Goal: Contribute content: Contribute content

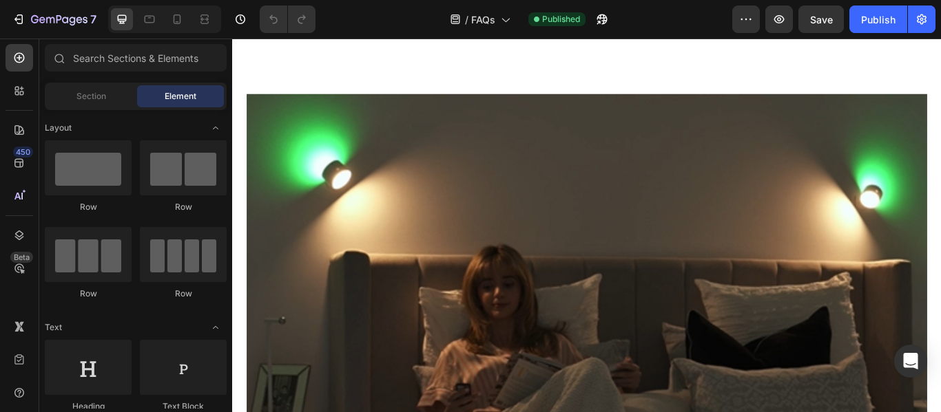
scroll to position [1651, 0]
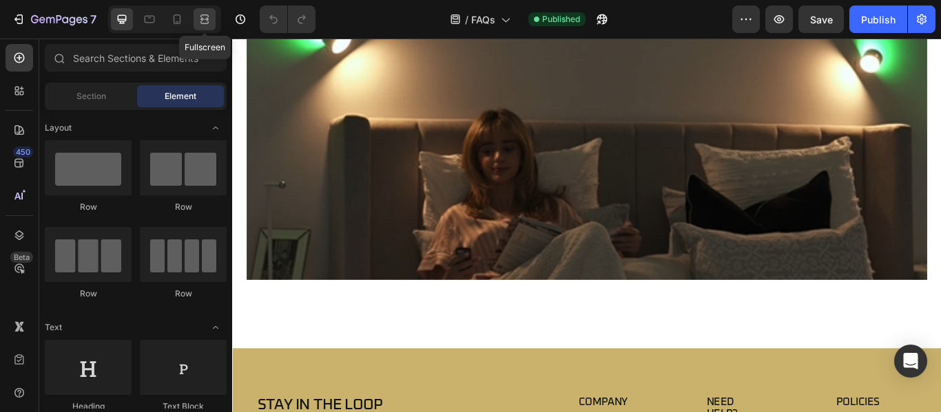
click at [200, 16] on icon at bounding box center [205, 19] width 14 height 14
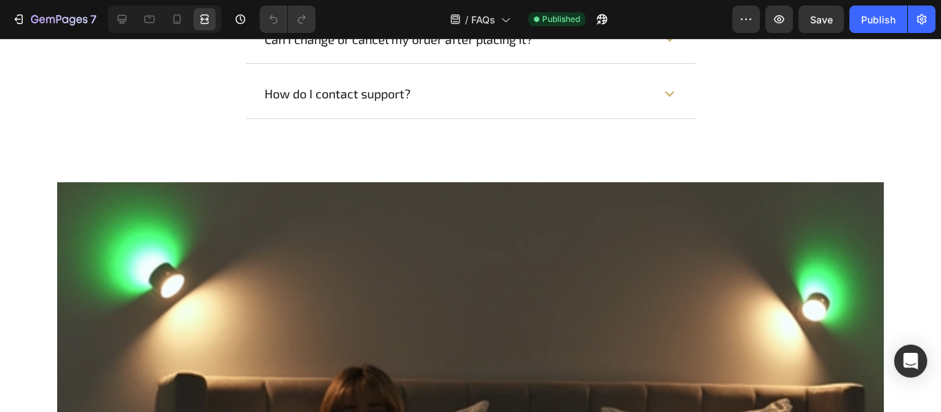
scroll to position [1513, 0]
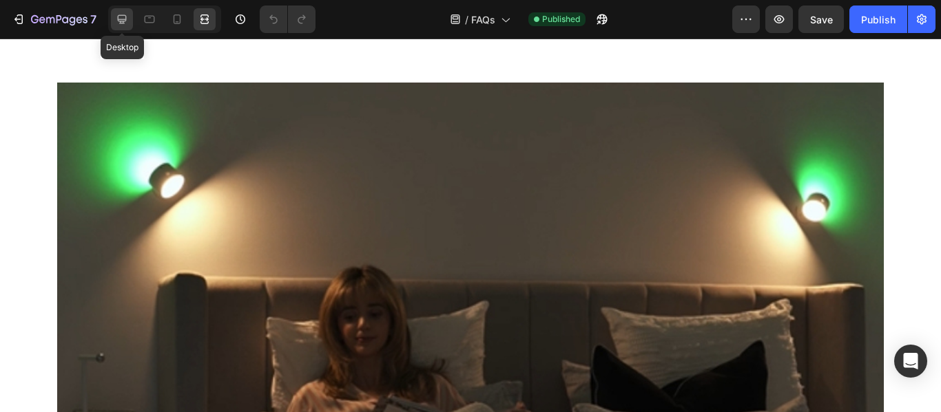
drag, startPoint x: 123, startPoint y: 19, endPoint x: 408, endPoint y: 229, distance: 354.7
click at [123, 19] on icon at bounding box center [122, 19] width 14 height 14
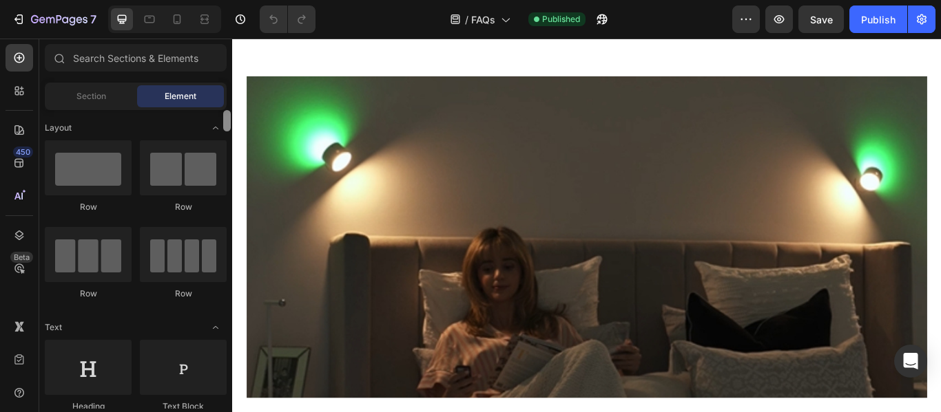
drag, startPoint x: 229, startPoint y: 140, endPoint x: 227, endPoint y: 87, distance: 53.1
click at [227, 87] on div "Sections(18) Elements(83) Section Element Hero Section Product Detail Brands Tr…" at bounding box center [135, 226] width 193 height 365
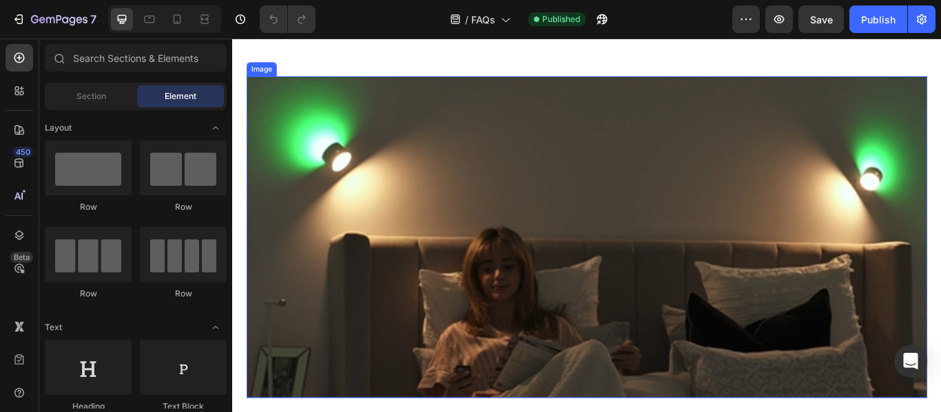
click at [668, 325] on img at bounding box center [645, 270] width 793 height 375
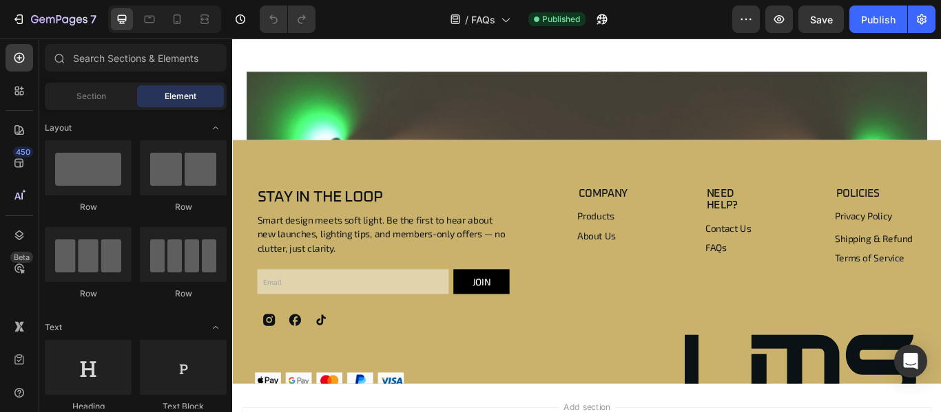
scroll to position [1375, 0]
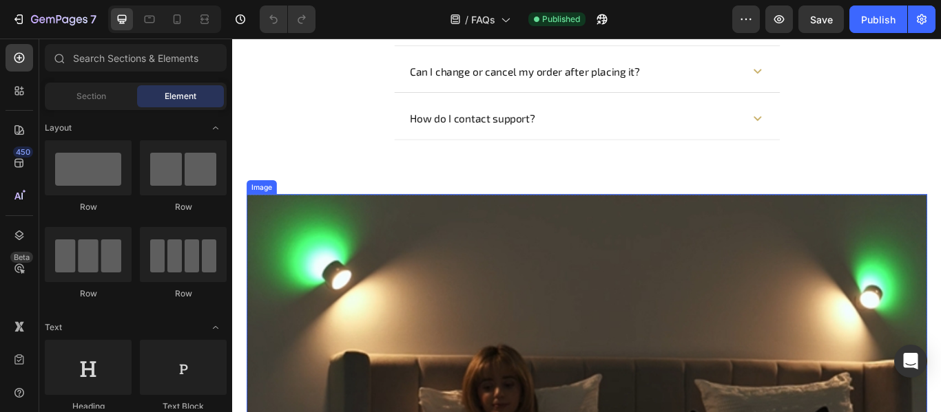
click at [834, 255] on img at bounding box center [645, 407] width 793 height 375
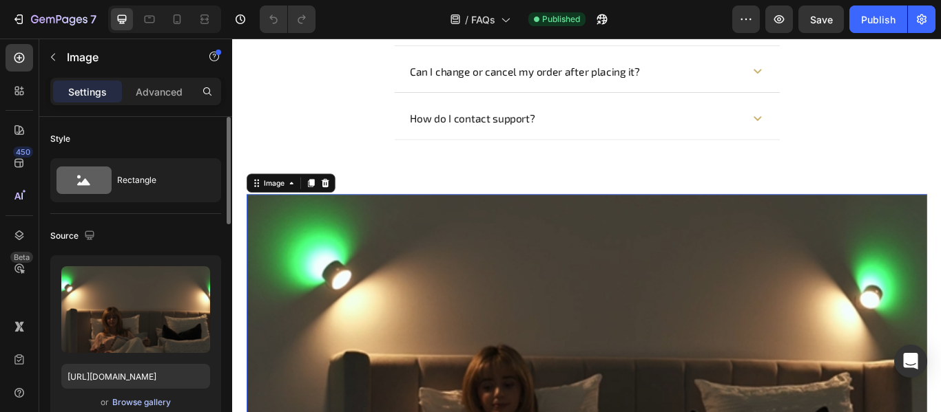
click at [147, 407] on div "Browse gallery" at bounding box center [141, 403] width 59 height 12
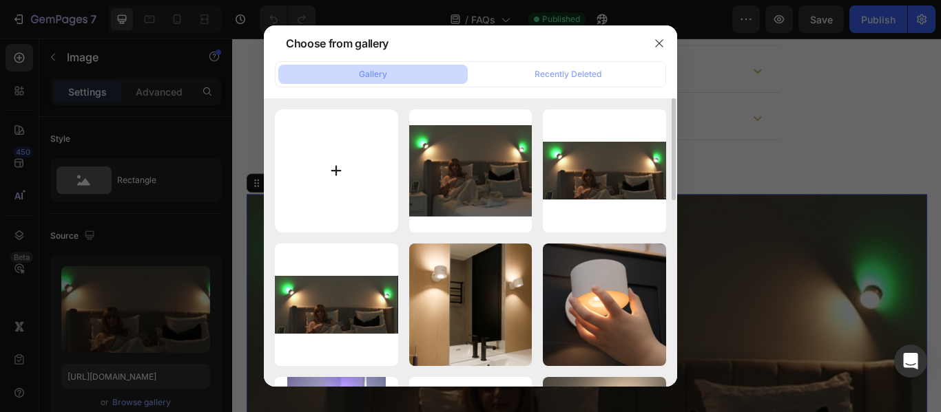
click at [334, 176] on input "file" at bounding box center [336, 170] width 123 height 123
type input "C:\fakepath\IMG_09275.png"
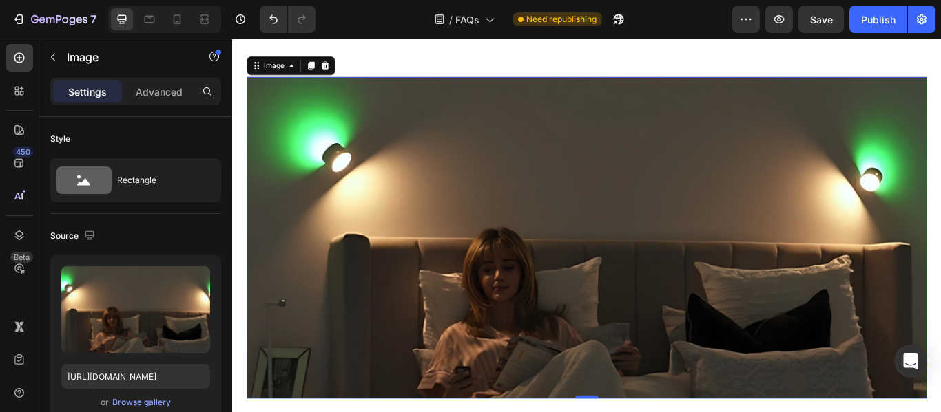
scroll to position [1513, 0]
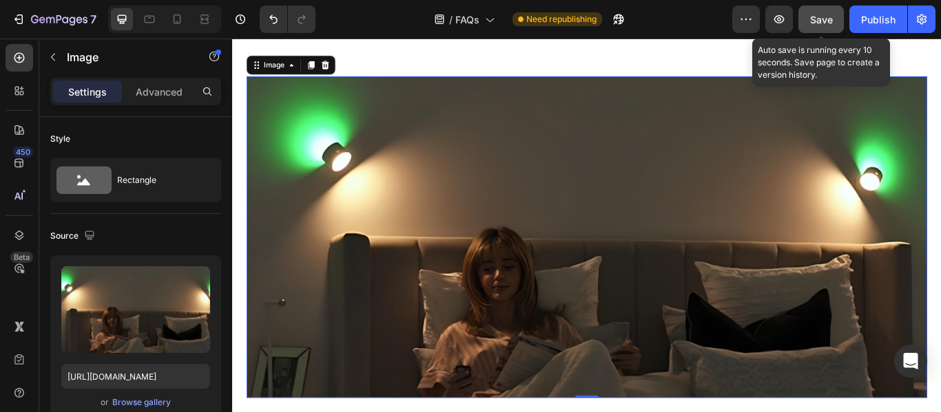
click at [809, 22] on button "Save" at bounding box center [820, 20] width 45 height 28
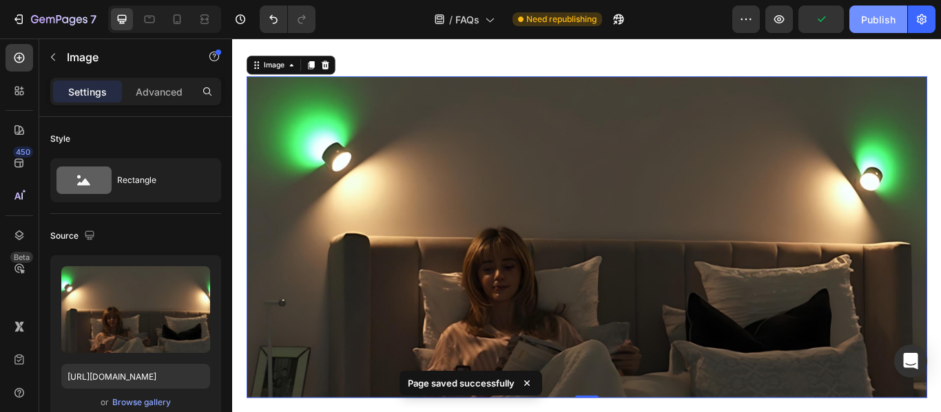
click at [861, 20] on div "Publish" at bounding box center [878, 19] width 34 height 14
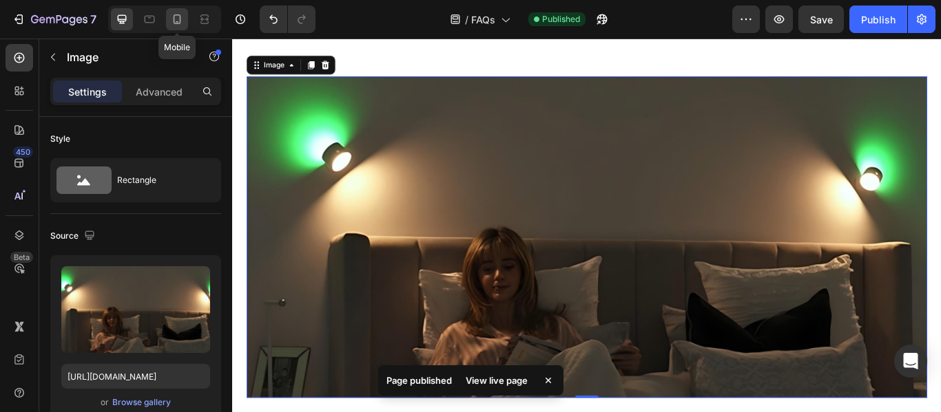
click at [167, 18] on div at bounding box center [177, 19] width 22 height 22
type input "[URL][DOMAIN_NAME]"
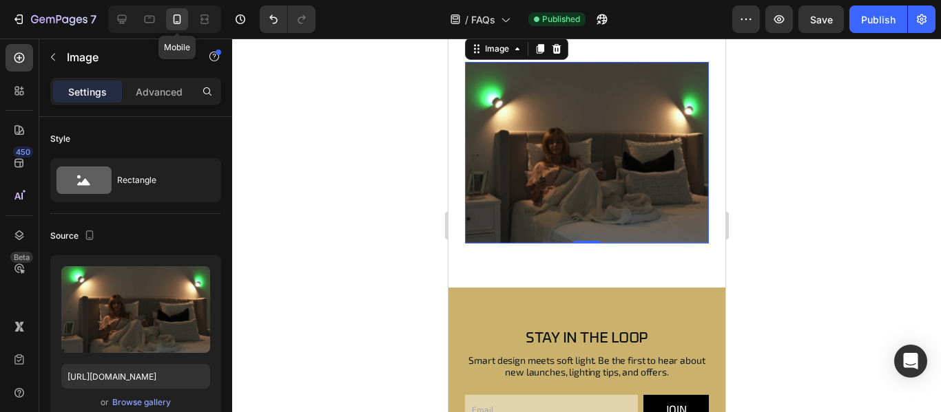
scroll to position [1485, 0]
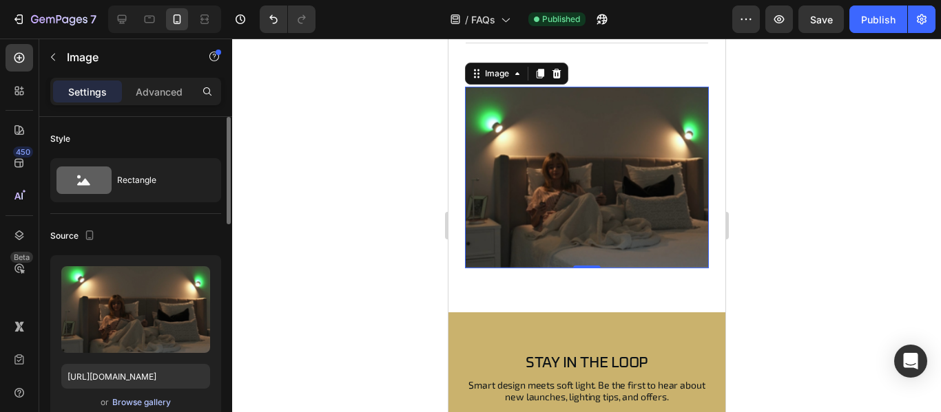
click at [155, 404] on div "Browse gallery" at bounding box center [141, 403] width 59 height 12
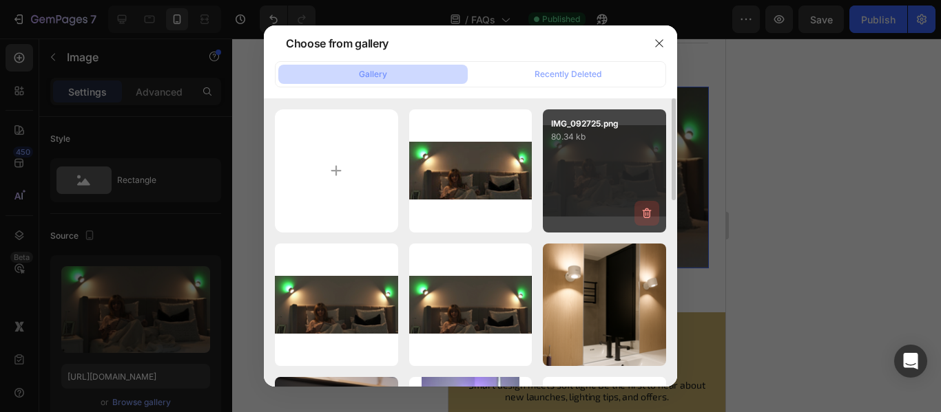
click at [648, 213] on icon "button" at bounding box center [647, 214] width 1 height 4
click at [650, 211] on div "Delete" at bounding box center [638, 216] width 25 height 12
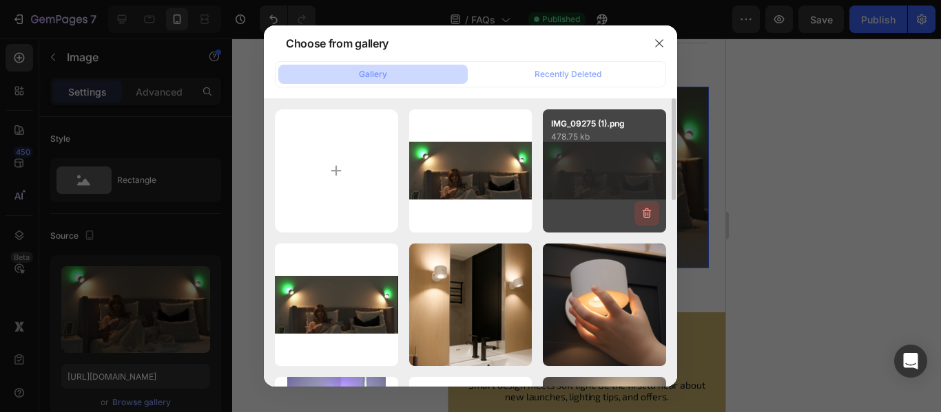
click at [644, 209] on icon "button" at bounding box center [647, 214] width 14 height 14
click at [643, 214] on div "Delete" at bounding box center [638, 216] width 25 height 12
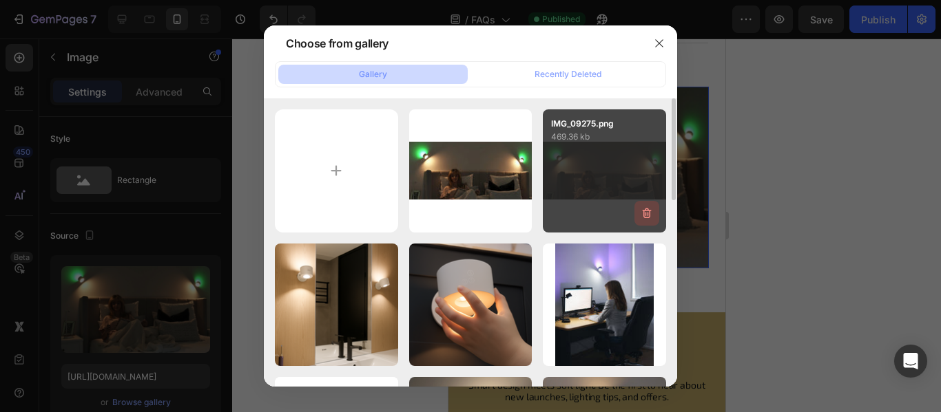
click at [642, 207] on icon "button" at bounding box center [647, 214] width 14 height 14
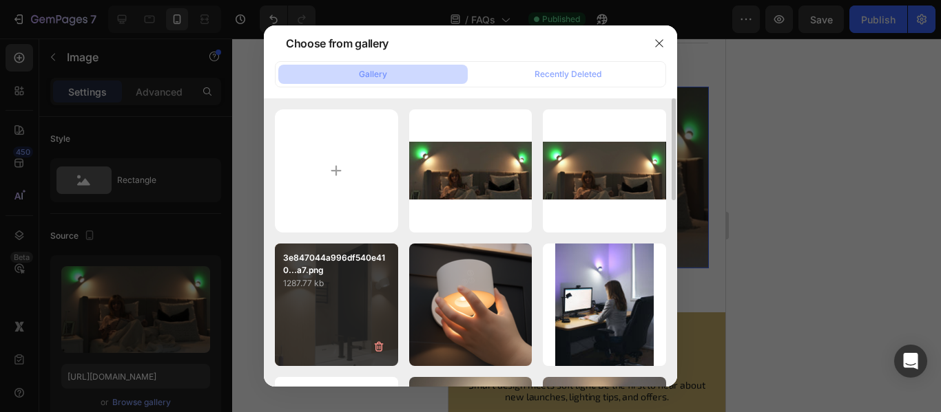
drag, startPoint x: 639, startPoint y: 211, endPoint x: 568, endPoint y: 212, distance: 70.9
click at [0, 0] on div "Delete" at bounding box center [0, 0] width 0 height 0
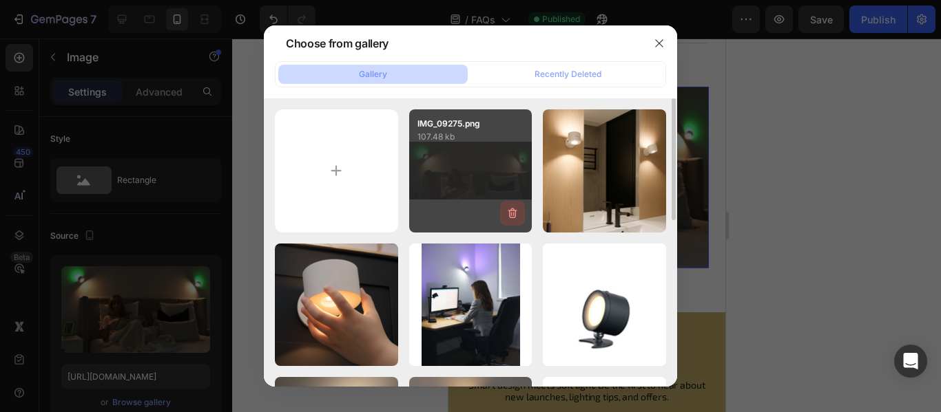
click at [512, 212] on icon "button" at bounding box center [512, 214] width 14 height 14
click at [512, 212] on div "Delete" at bounding box center [504, 216] width 25 height 12
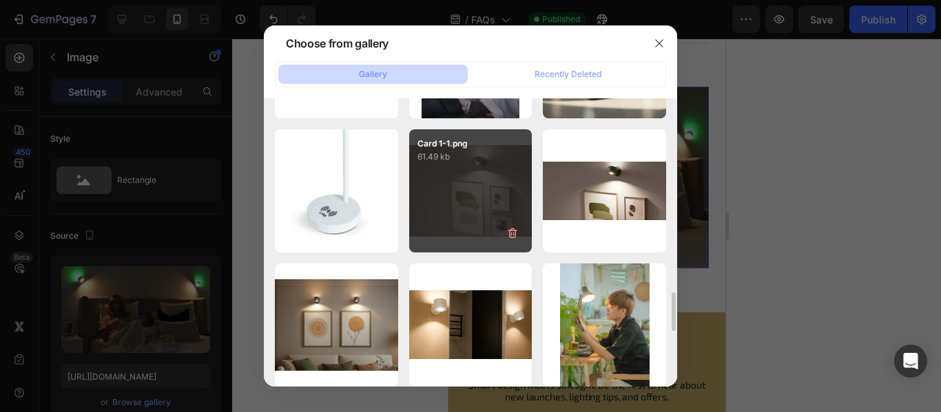
scroll to position [1179, 0]
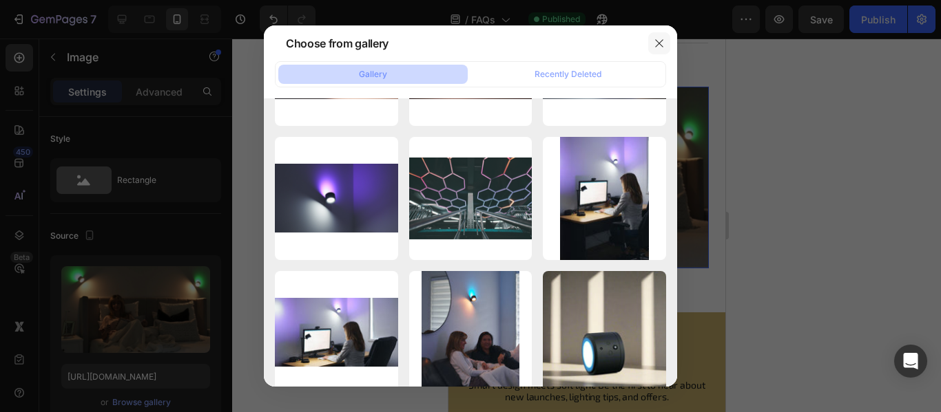
click at [658, 43] on icon "button" at bounding box center [659, 43] width 11 height 11
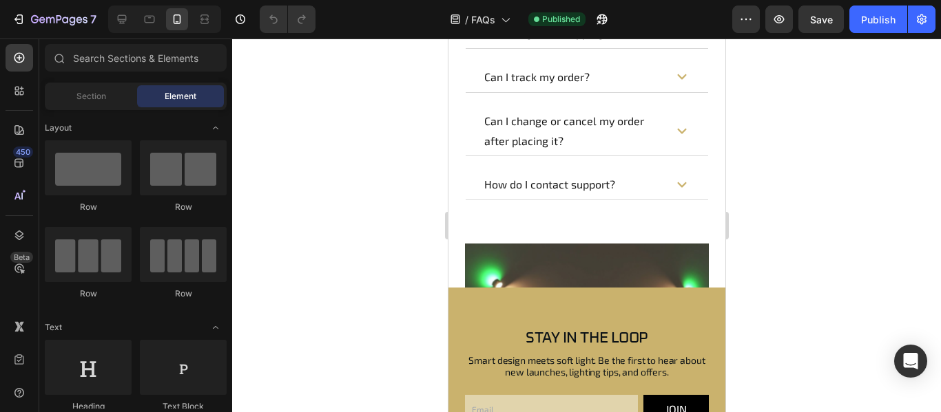
scroll to position [1319, 0]
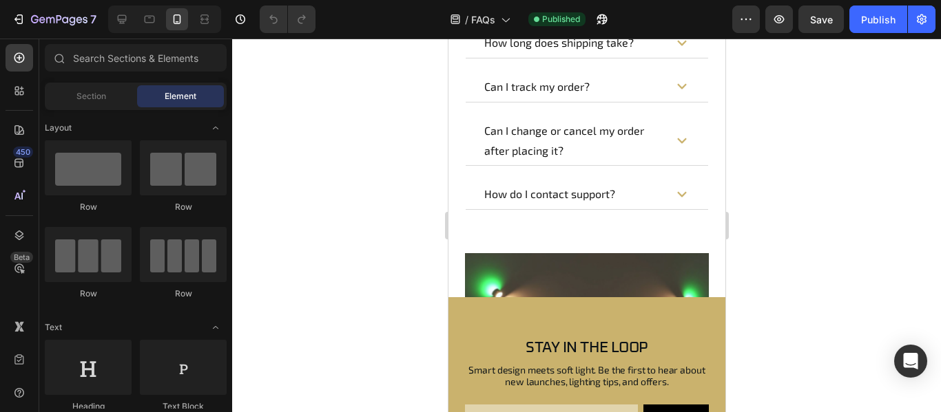
drag, startPoint x: 720, startPoint y: 87, endPoint x: 1172, endPoint y: 299, distance: 499.4
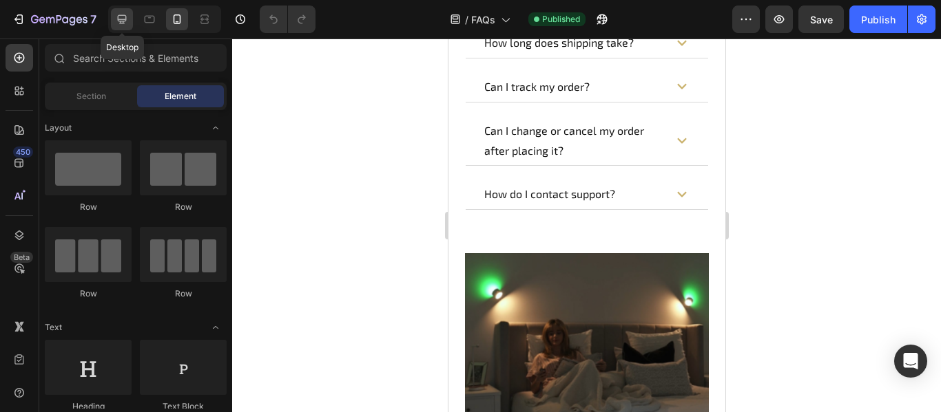
click at [127, 18] on icon at bounding box center [122, 19] width 14 height 14
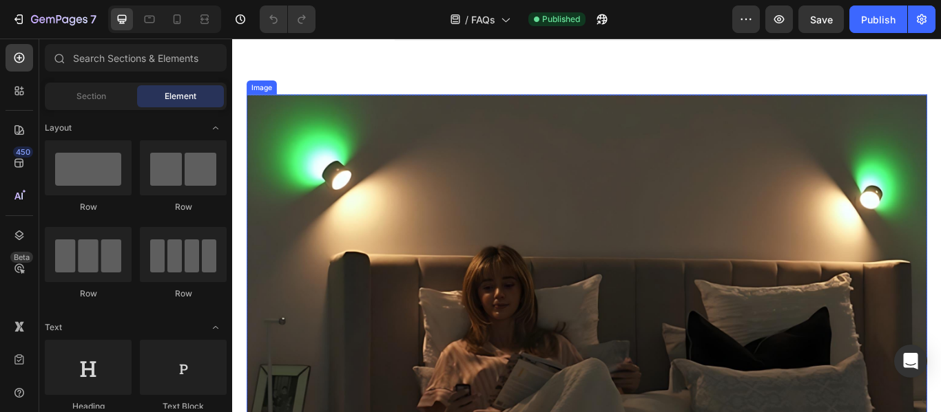
scroll to position [1523, 0]
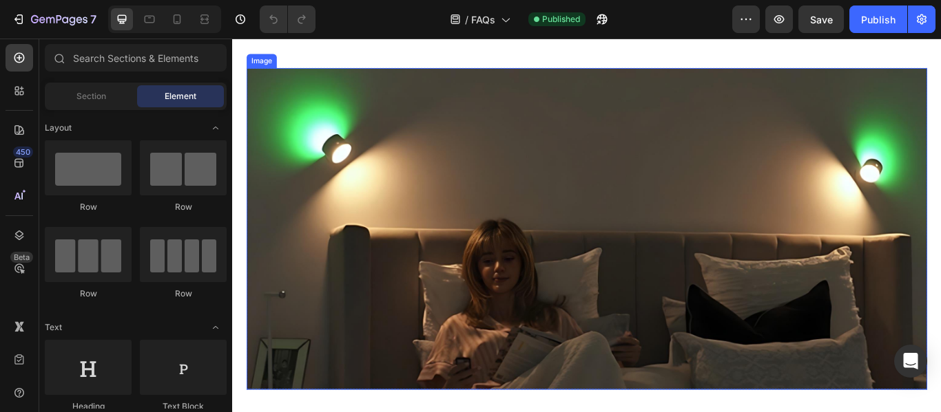
click at [871, 232] on img at bounding box center [645, 260] width 793 height 375
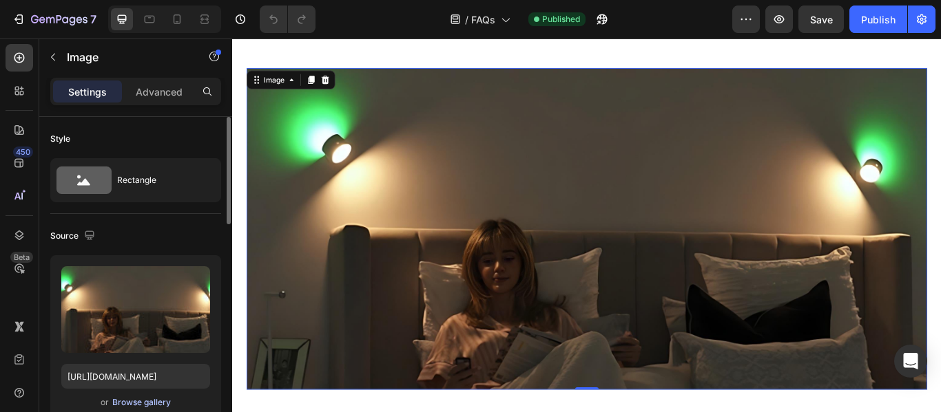
click at [139, 404] on div "Browse gallery" at bounding box center [141, 403] width 59 height 12
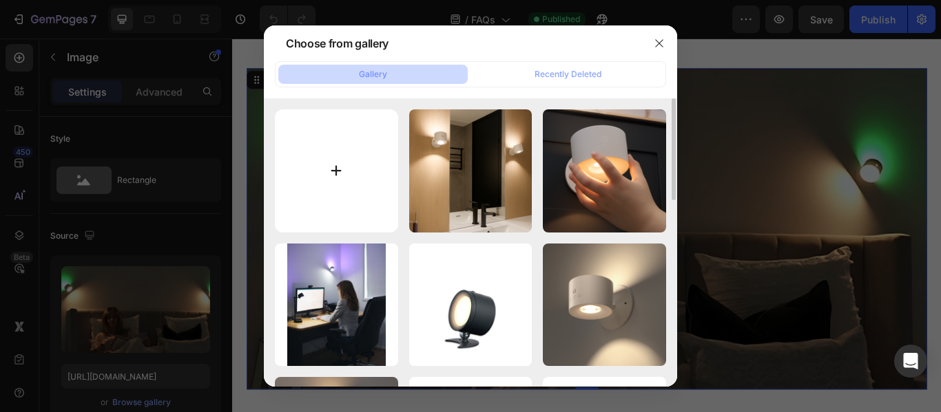
click at [353, 197] on input "file" at bounding box center [336, 170] width 123 height 123
click at [662, 43] on icon "button" at bounding box center [659, 43] width 11 height 11
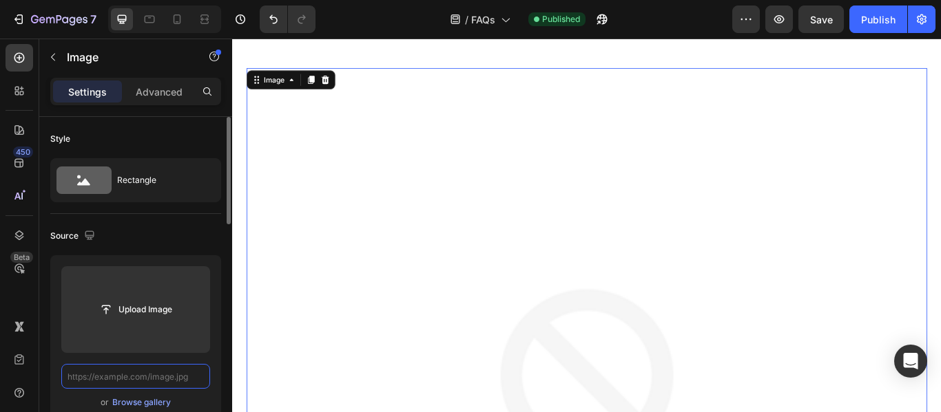
scroll to position [0, 0]
paste input "[URL][DOMAIN_NAME]"
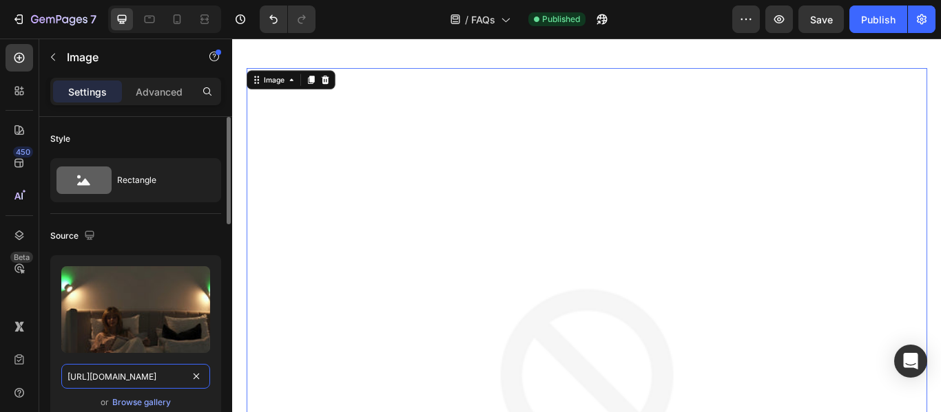
scroll to position [0, 253]
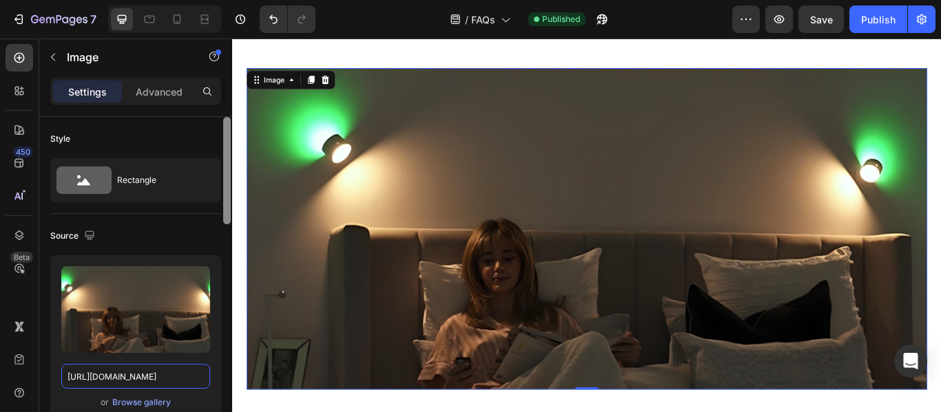
click at [224, 209] on div at bounding box center [227, 170] width 8 height 107
type input "[URL][DOMAIN_NAME]"
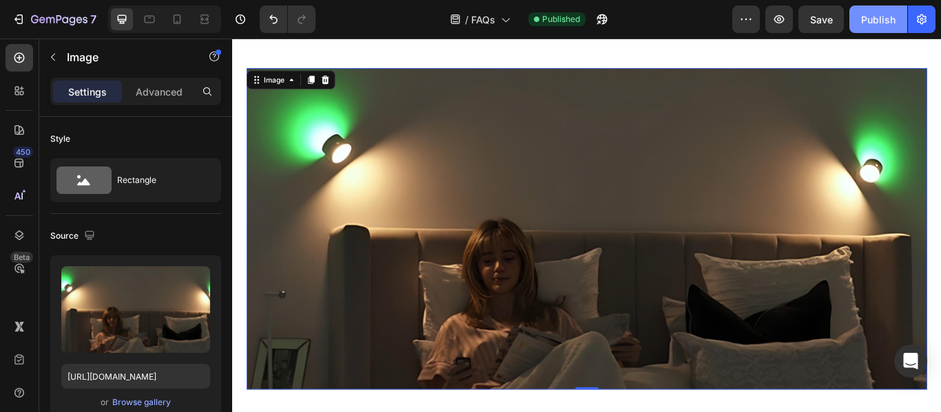
scroll to position [0, 0]
click at [872, 17] on div "Publish" at bounding box center [878, 19] width 34 height 14
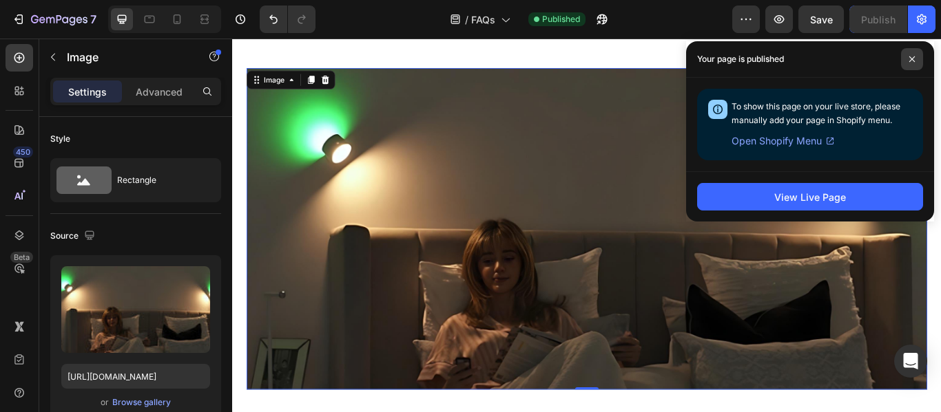
click at [910, 59] on icon at bounding box center [911, 59] width 7 height 7
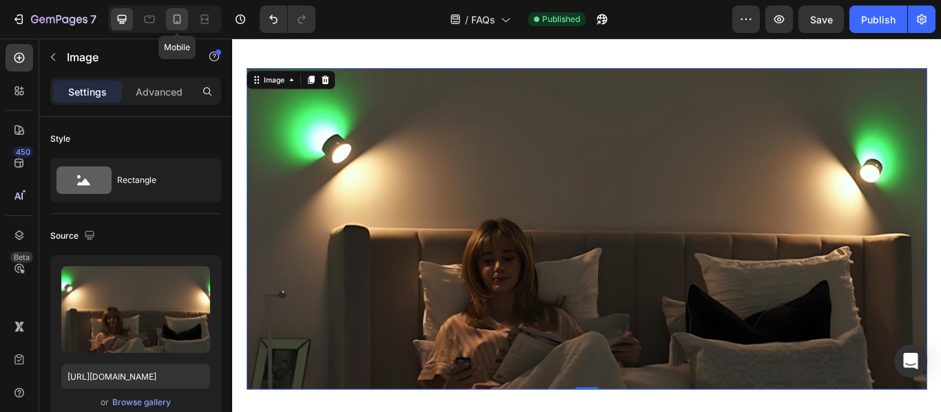
click at [180, 16] on icon at bounding box center [178, 19] width 8 height 10
type input "[URL][DOMAIN_NAME]"
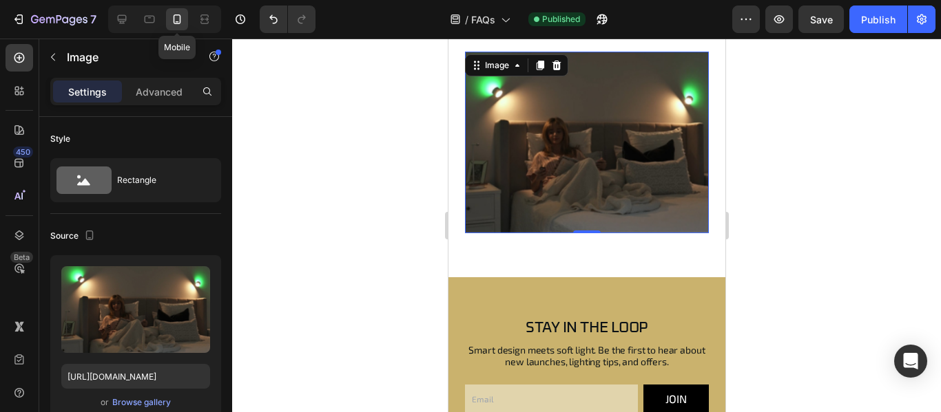
scroll to position [1485, 0]
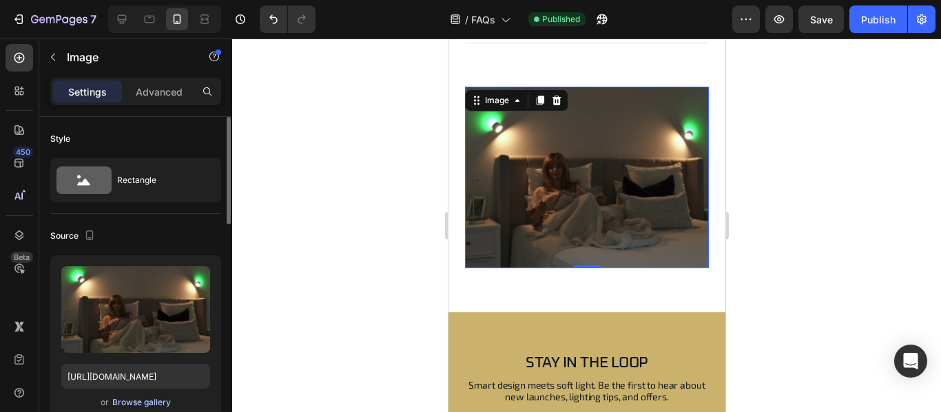
click at [149, 406] on div "Browse gallery" at bounding box center [141, 403] width 59 height 12
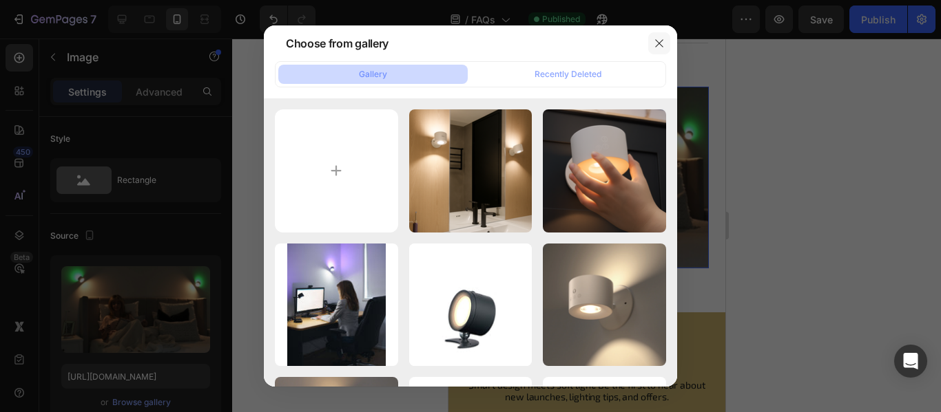
click at [663, 46] on icon "button" at bounding box center [659, 43] width 11 height 11
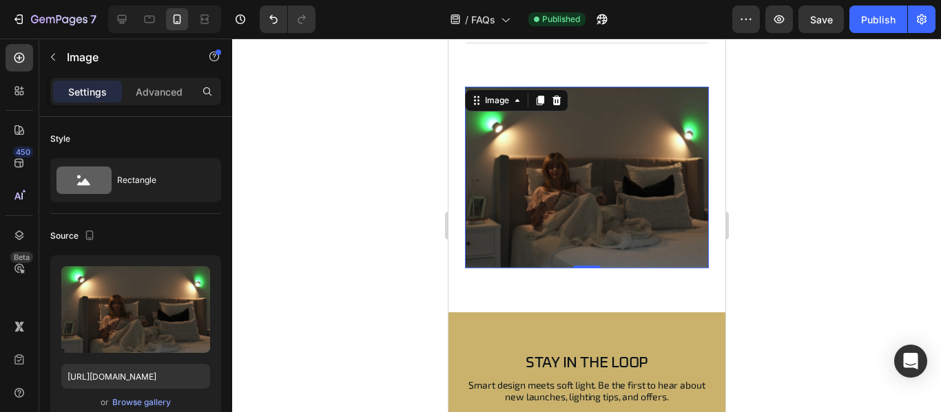
click at [613, 162] on img at bounding box center [586, 178] width 244 height 182
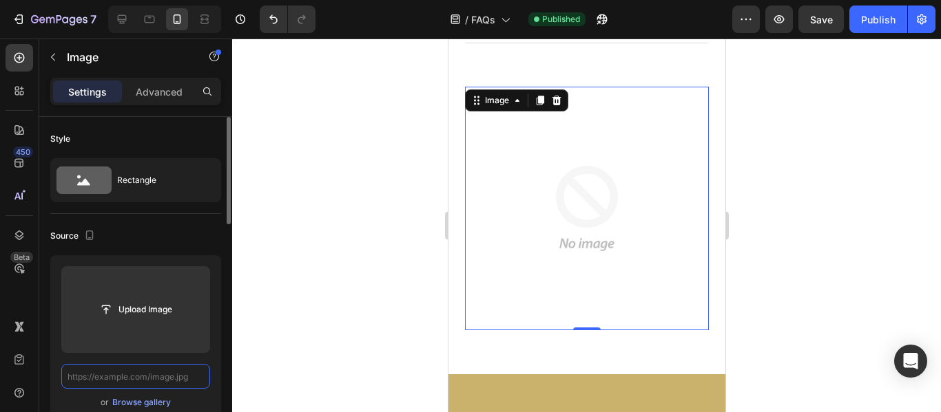
click at [165, 373] on input "text" at bounding box center [135, 376] width 149 height 25
paste input "[URL][DOMAIN_NAME][PHONE_NUMBER]"
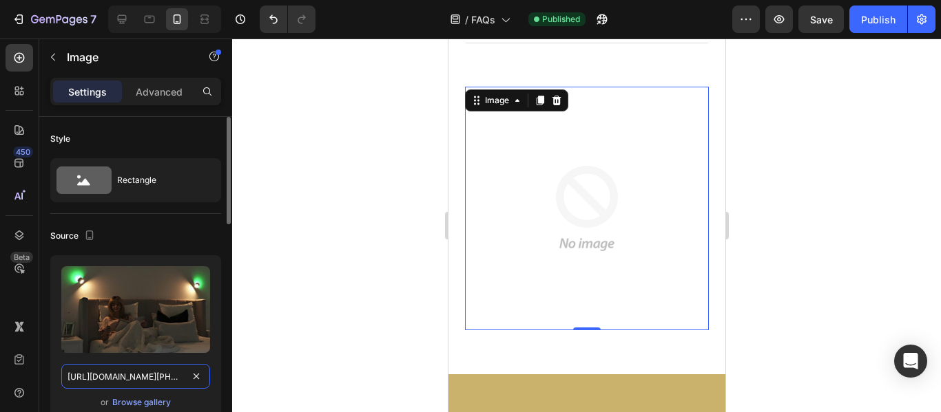
scroll to position [0, 253]
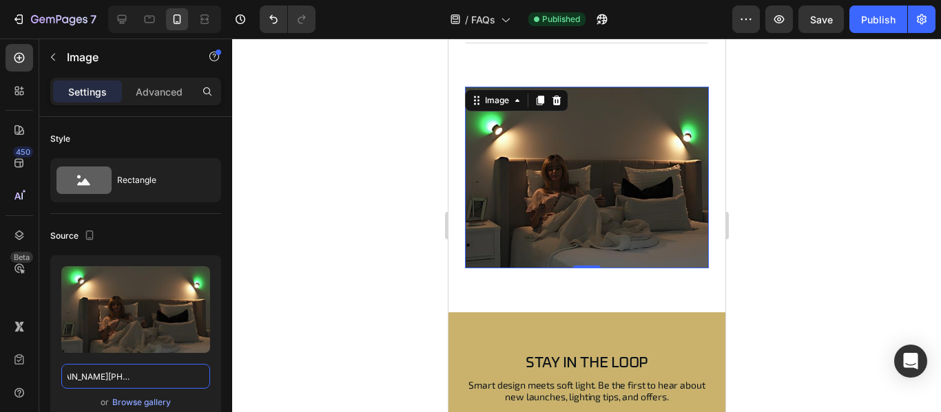
type input "[URL][DOMAIN_NAME][PHONE_NUMBER]"
click at [284, 287] on div at bounding box center [586, 226] width 709 height 374
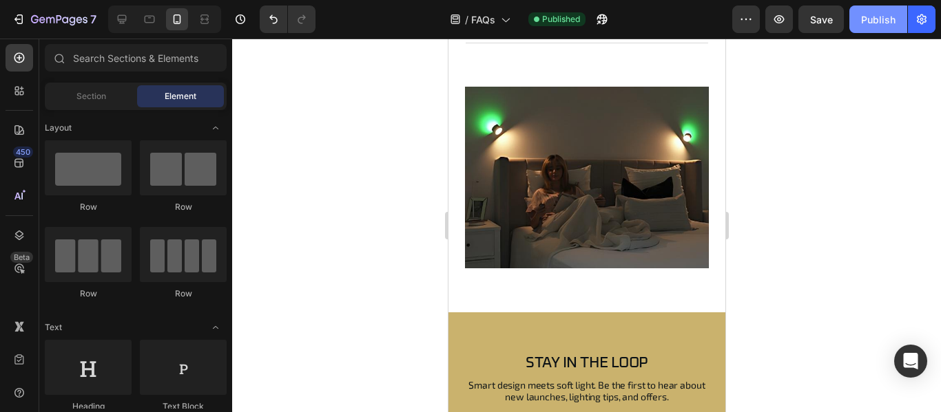
click at [861, 18] on div "Publish" at bounding box center [878, 19] width 34 height 14
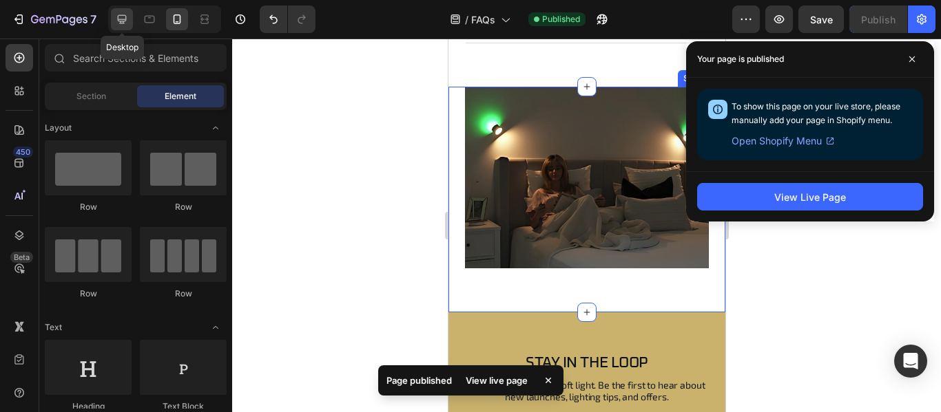
click at [127, 23] on icon at bounding box center [122, 19] width 14 height 14
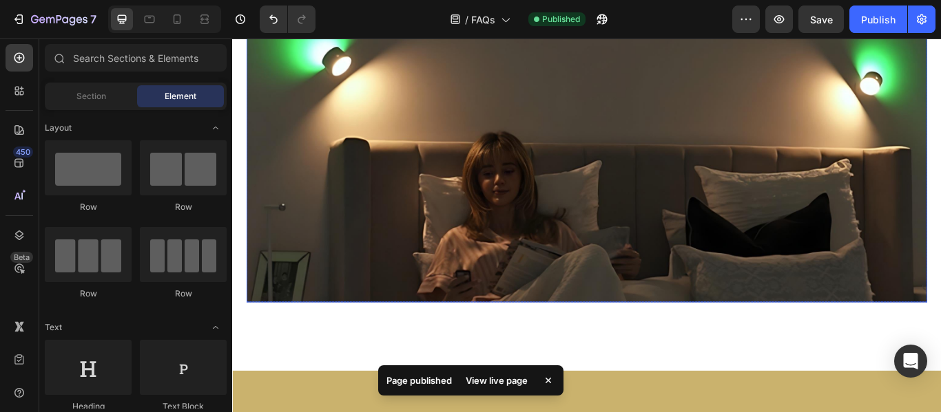
scroll to position [1602, 0]
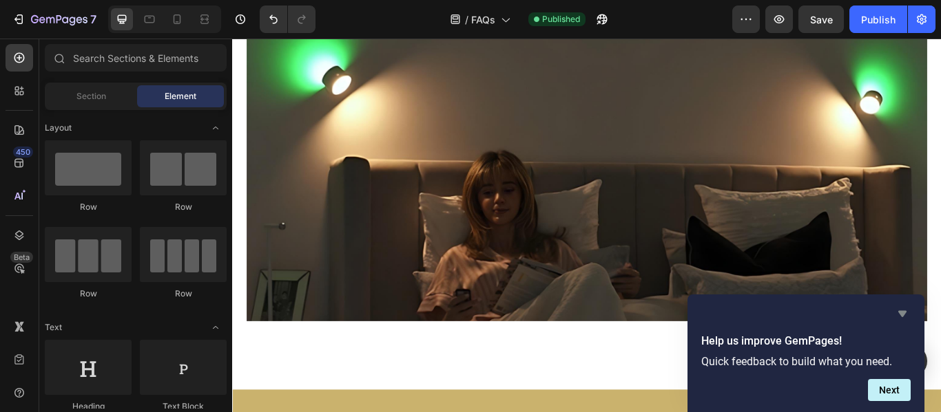
drag, startPoint x: 905, startPoint y: 313, endPoint x: 789, endPoint y: 317, distance: 115.8
click at [905, 313] on icon "Hide survey" at bounding box center [902, 314] width 8 height 6
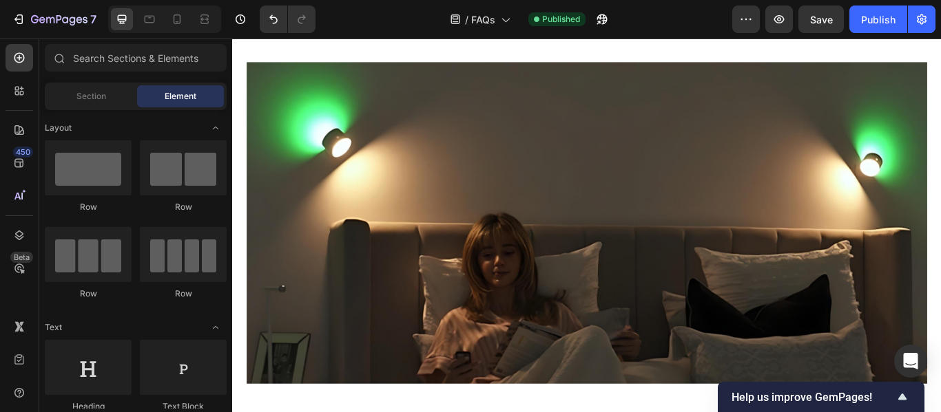
scroll to position [1534, 0]
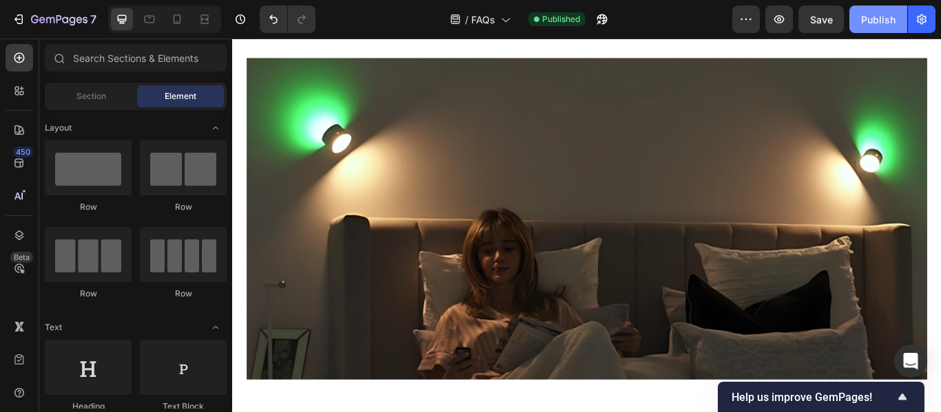
click at [879, 14] on div "Publish" at bounding box center [878, 19] width 34 height 14
click at [181, 19] on icon at bounding box center [177, 19] width 14 height 14
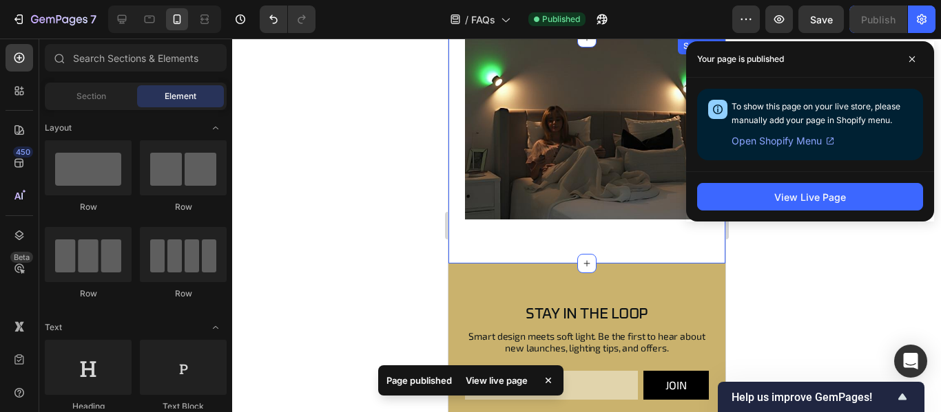
scroll to position [1328, 0]
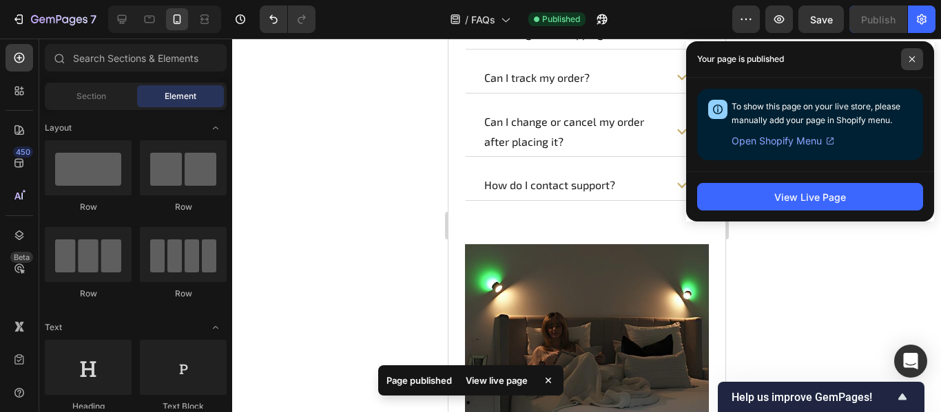
click at [909, 59] on icon at bounding box center [911, 59] width 7 height 7
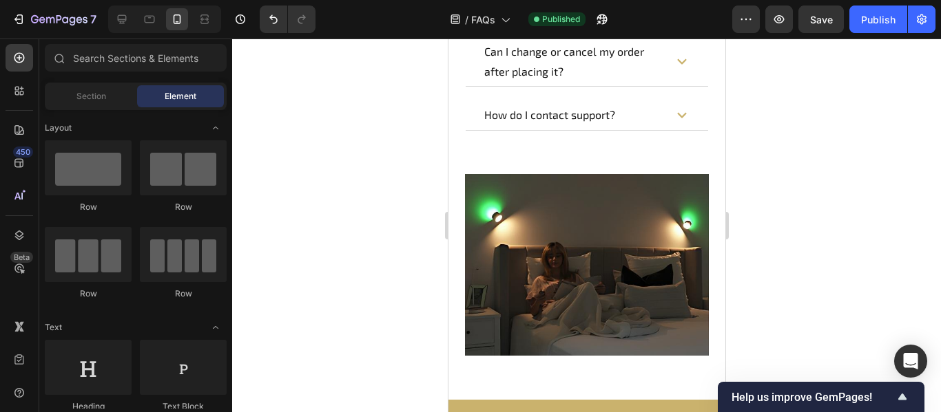
scroll to position [1397, 0]
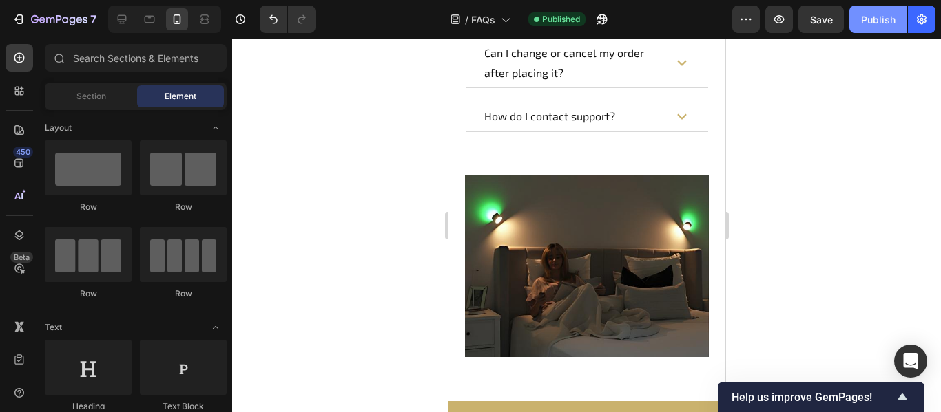
click at [855, 23] on button "Publish" at bounding box center [878, 20] width 58 height 28
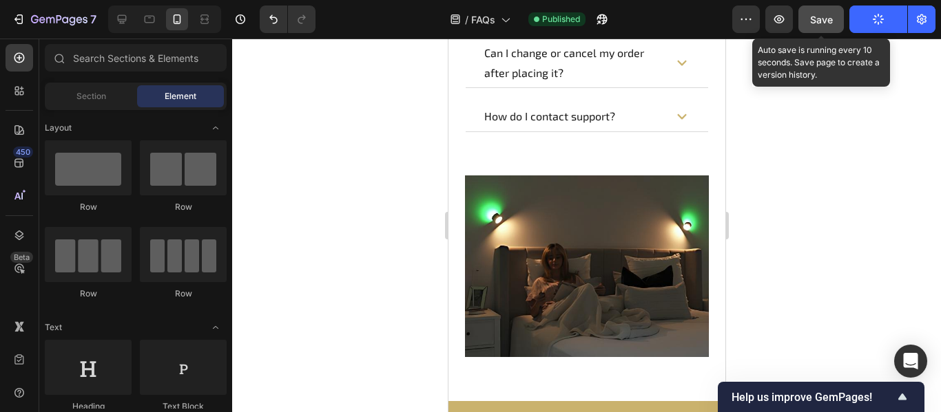
click at [819, 22] on span "Save" at bounding box center [821, 20] width 23 height 12
